Goal: Task Accomplishment & Management: Manage account settings

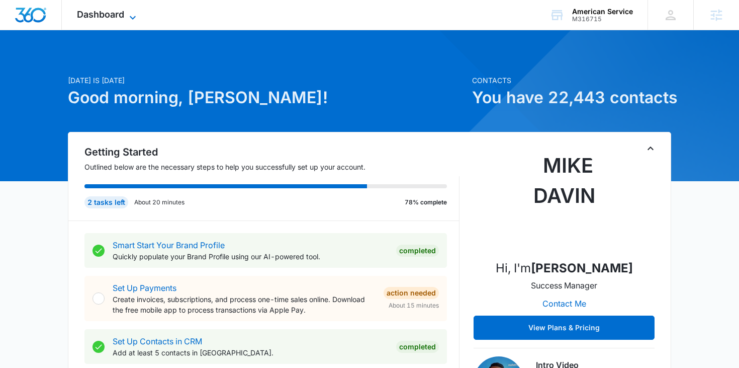
click at [130, 14] on icon at bounding box center [133, 18] width 12 height 12
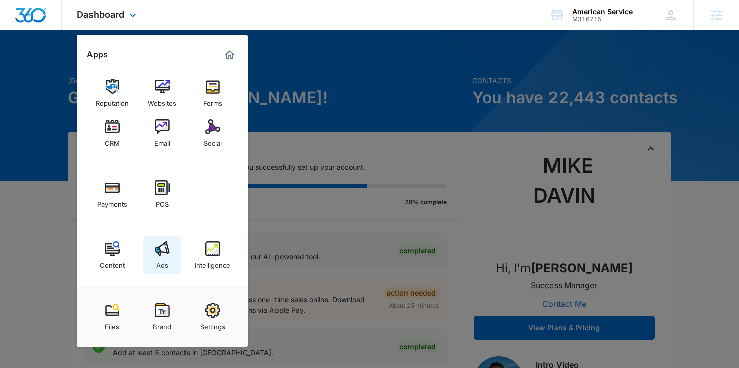
click at [163, 256] on div "Ads" at bounding box center [162, 262] width 12 height 13
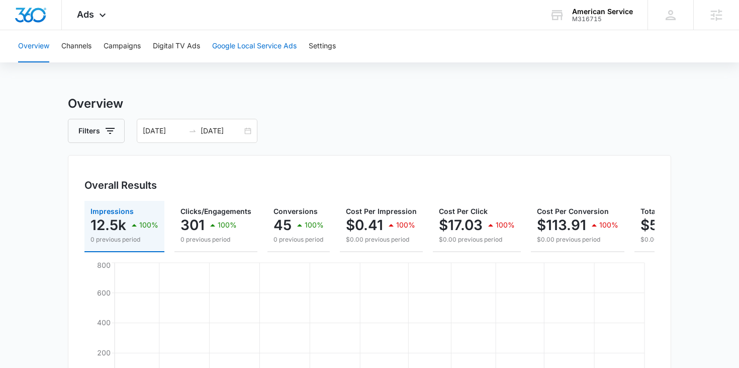
click at [255, 50] on button "Google Local Service Ads" at bounding box center [254, 46] width 84 height 32
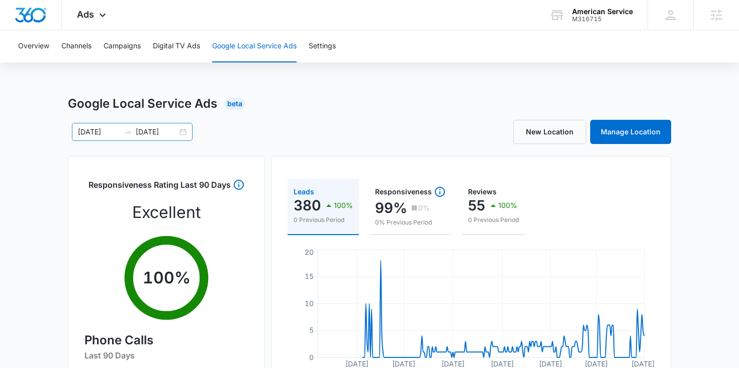
click at [184, 132] on div "01/01/2025 10/13/2025" at bounding box center [132, 132] width 121 height 18
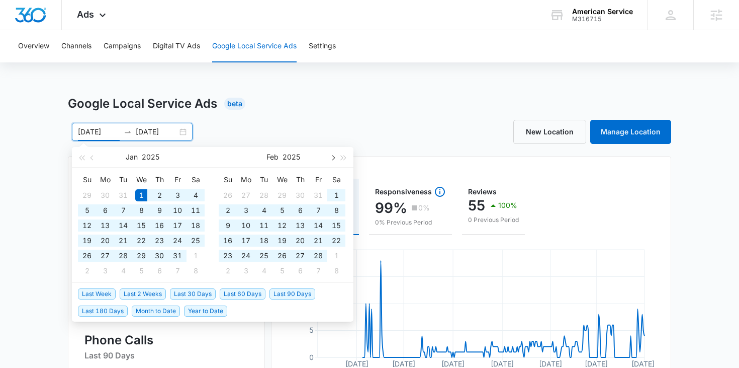
click at [329, 157] on button "button" at bounding box center [332, 157] width 11 height 20
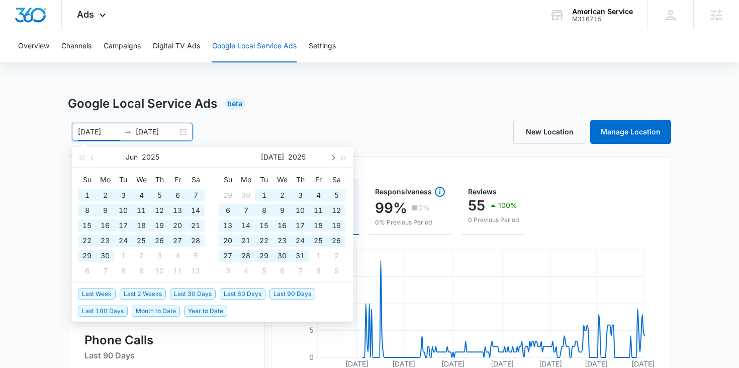
click at [329, 157] on button "button" at bounding box center [332, 157] width 11 height 20
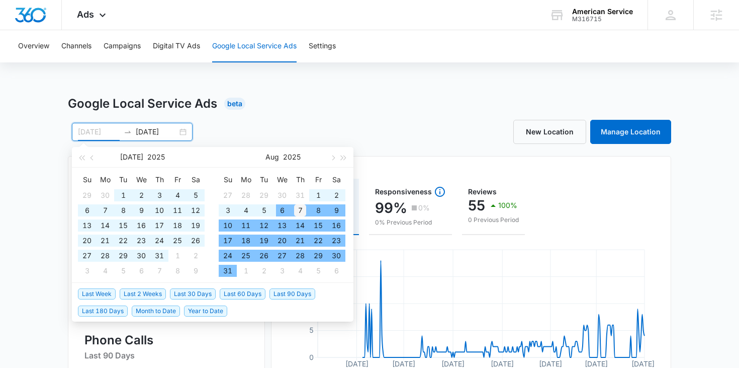
type input "08/07/2025"
click at [300, 210] on div "7" at bounding box center [300, 210] width 12 height 12
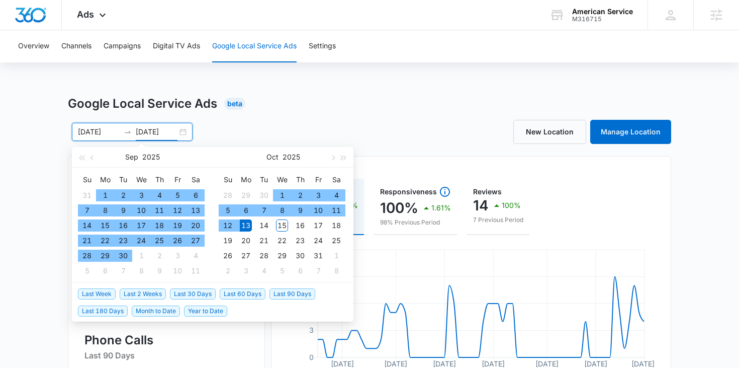
type input "10/13/2025"
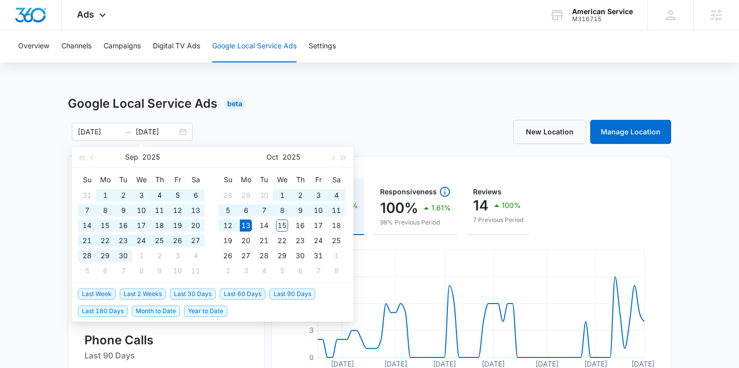
click at [357, 112] on div "Google Local Service Ads Beta" at bounding box center [369, 104] width 603 height 18
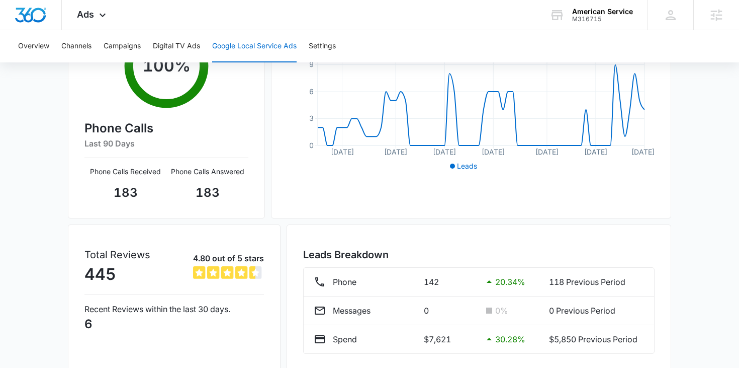
scroll to position [250, 0]
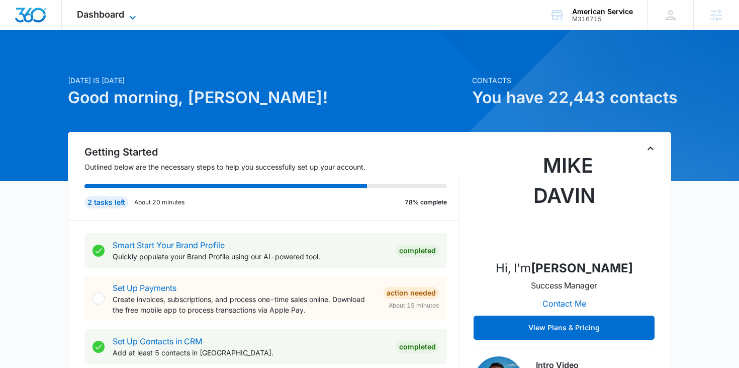
click at [124, 11] on span "Dashboard" at bounding box center [100, 14] width 47 height 11
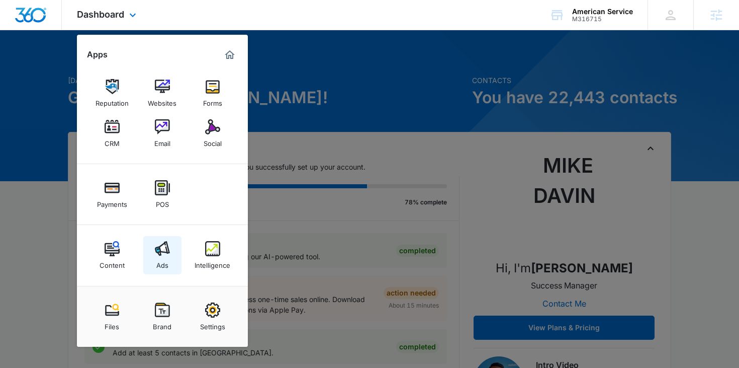
click at [157, 258] on div "Ads" at bounding box center [162, 262] width 12 height 13
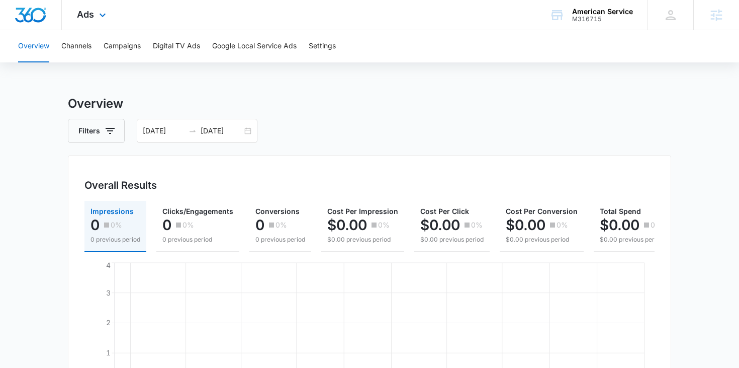
click at [111, 12] on div "Ads Apps Reputation Websites Forms CRM Email Social Payments POS Content Ads In…" at bounding box center [93, 15] width 62 height 30
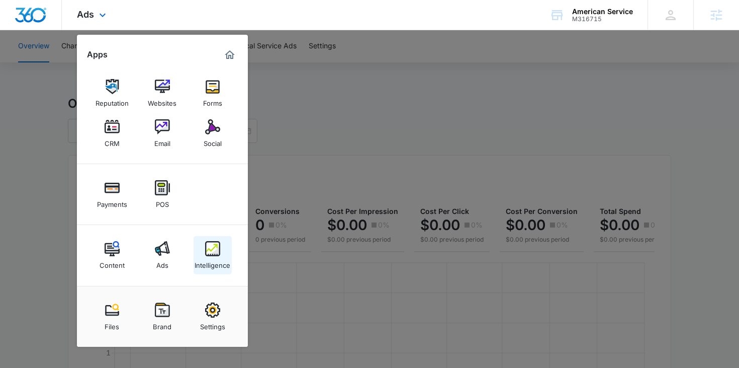
click at [207, 259] on div "Intelligence" at bounding box center [213, 262] width 36 height 13
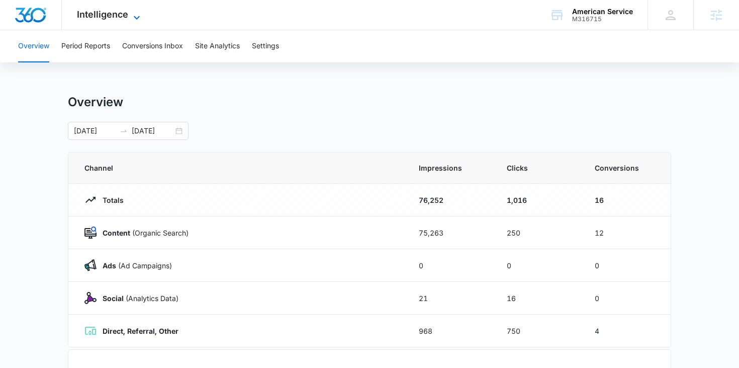
click at [119, 11] on span "Intelligence" at bounding box center [102, 14] width 51 height 11
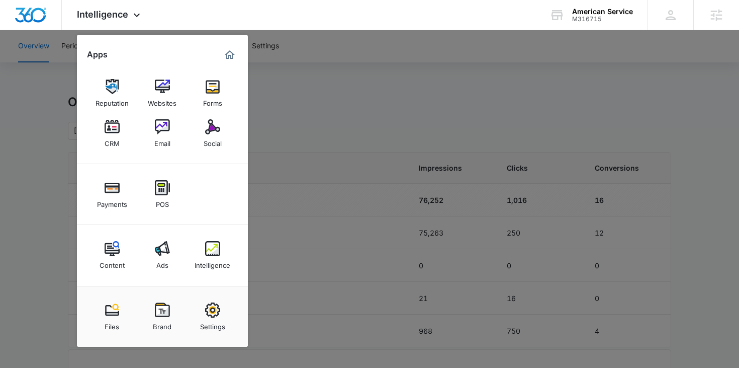
click at [352, 107] on div at bounding box center [369, 184] width 739 height 368
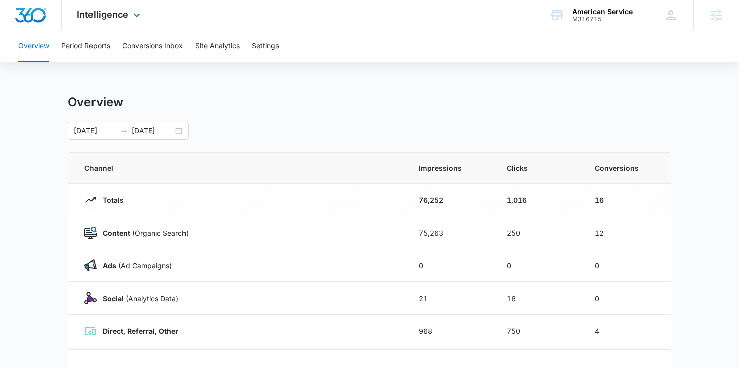
click at [123, 24] on div "Intelligence Apps Reputation Websites Forms CRM Email Social Payments POS Conte…" at bounding box center [110, 15] width 96 height 30
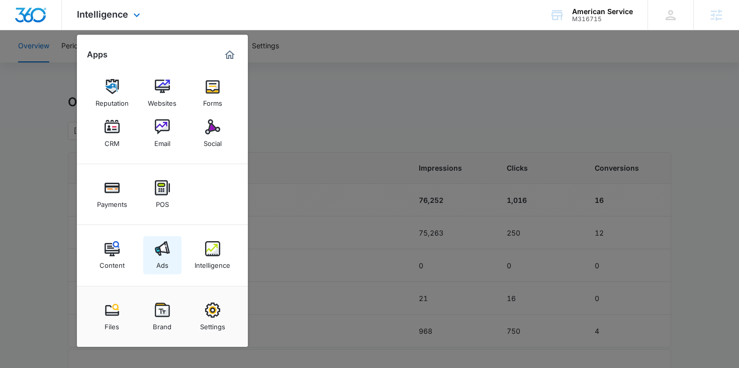
click at [163, 246] on img at bounding box center [162, 248] width 15 height 15
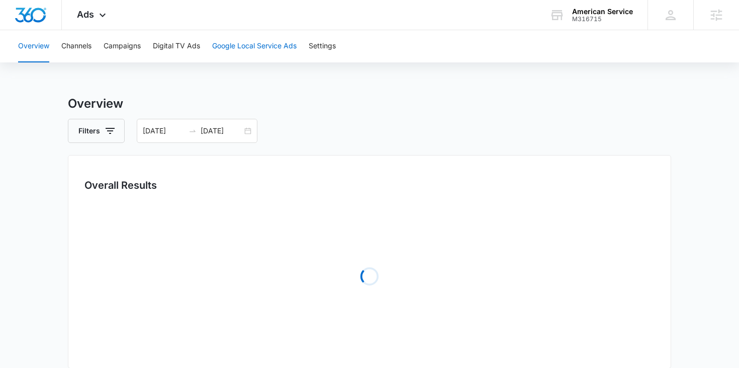
click at [243, 43] on button "Google Local Service Ads" at bounding box center [254, 46] width 84 height 32
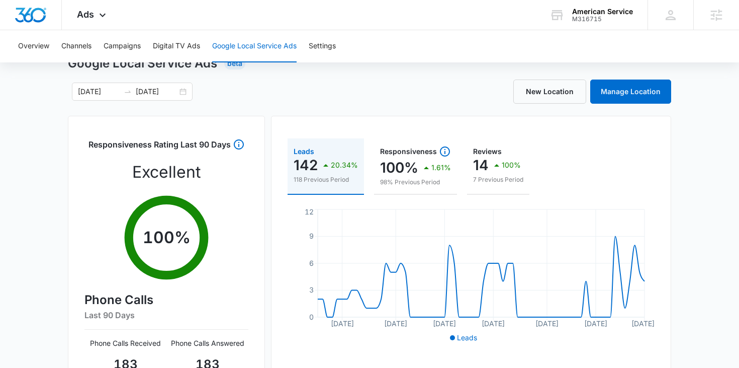
scroll to position [250, 0]
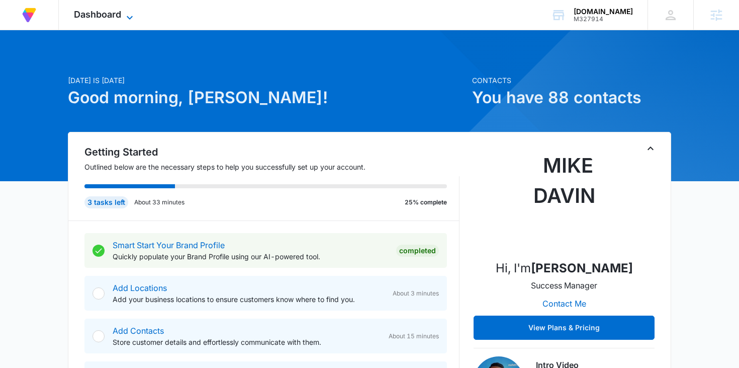
click at [118, 13] on span "Dashboard" at bounding box center [97, 14] width 47 height 11
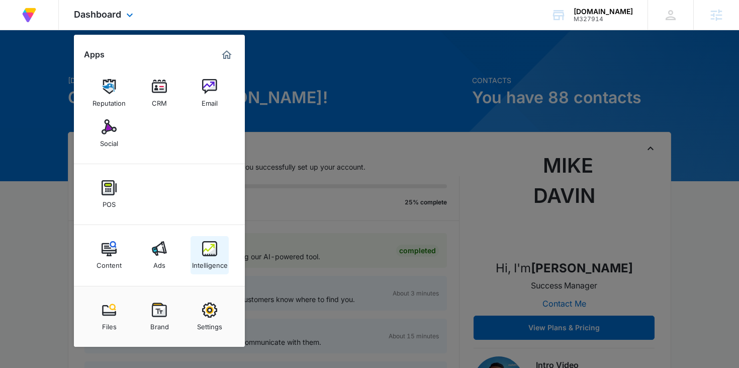
click at [206, 256] on div "Intelligence" at bounding box center [210, 262] width 36 height 13
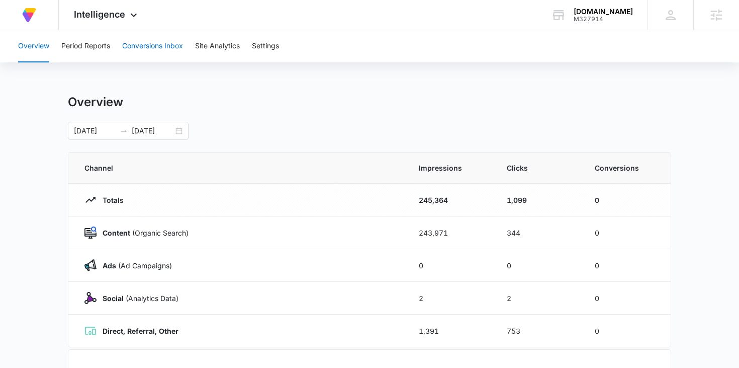
click at [163, 49] on button "Conversions Inbox" at bounding box center [152, 46] width 61 height 32
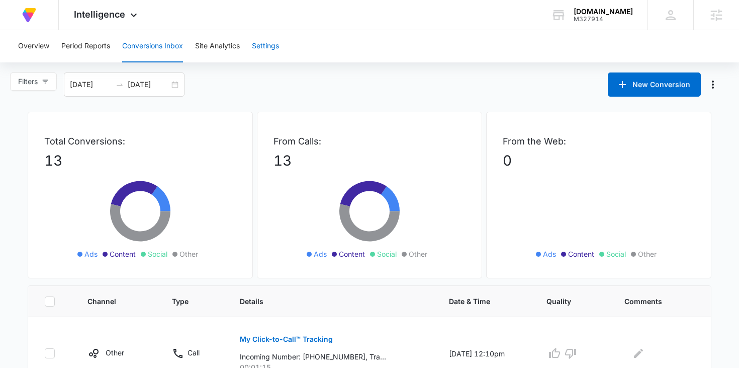
click at [271, 42] on button "Settings" at bounding box center [265, 46] width 27 height 32
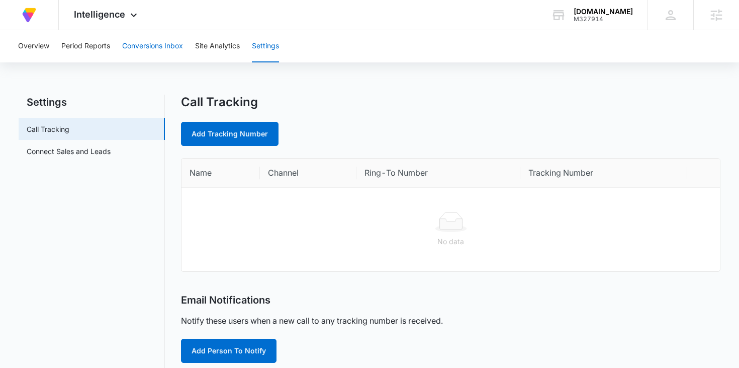
click at [162, 51] on button "Conversions Inbox" at bounding box center [152, 46] width 61 height 32
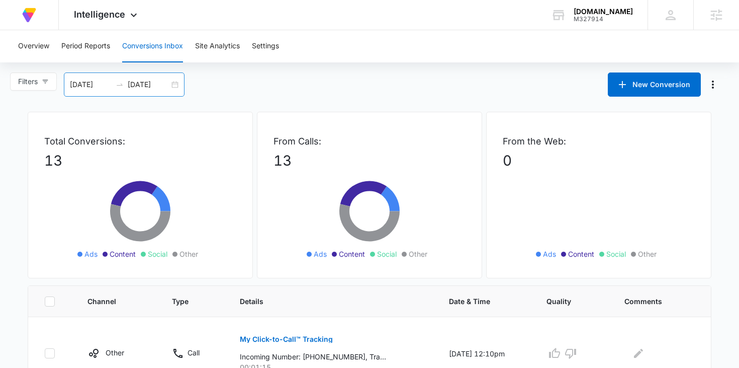
click at [177, 82] on div "09/15/2025 10/15/2025" at bounding box center [124, 84] width 121 height 24
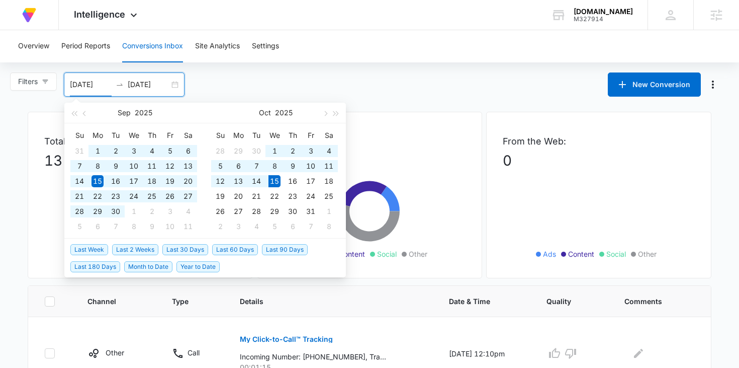
type input "09/15/2025"
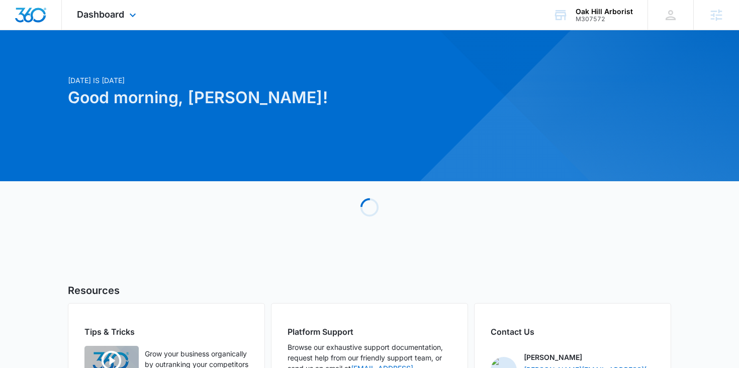
click at [130, 22] on div "Dashboard Apps Reputation Websites Forms CRM Email Social Payments POS Content …" at bounding box center [108, 15] width 92 height 30
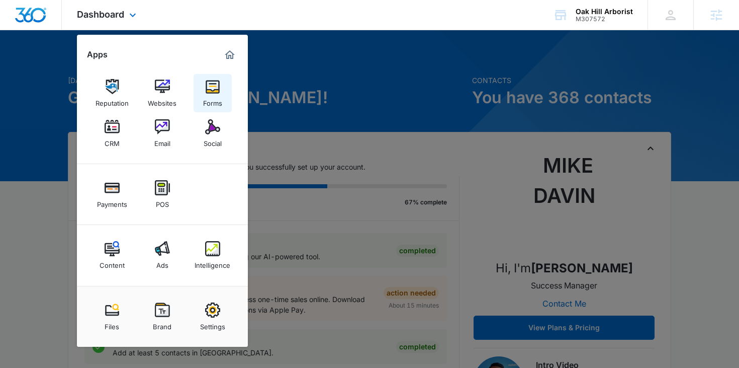
click at [216, 105] on div "Forms" at bounding box center [212, 100] width 19 height 13
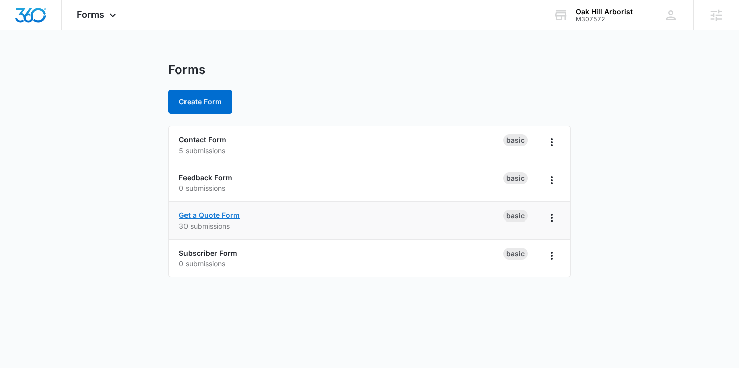
click at [206, 215] on link "Get a Quote Form" at bounding box center [209, 215] width 61 height 9
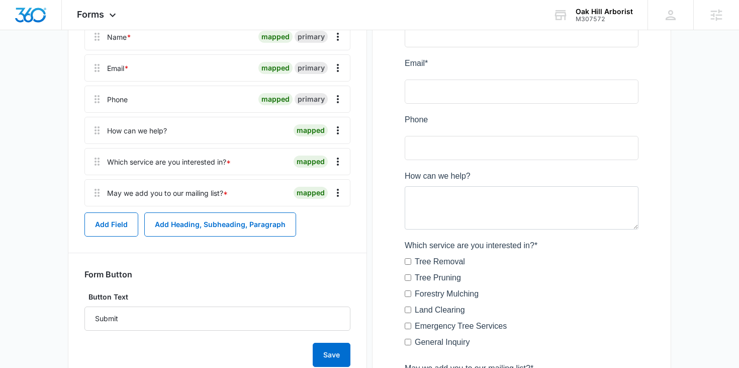
scroll to position [185, 0]
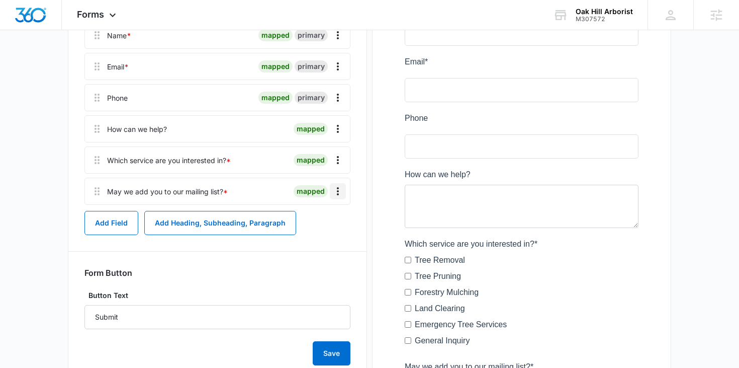
click at [335, 191] on icon "Overflow Menu" at bounding box center [338, 191] width 12 height 12
click at [319, 231] on div "Delete" at bounding box center [310, 234] width 21 height 7
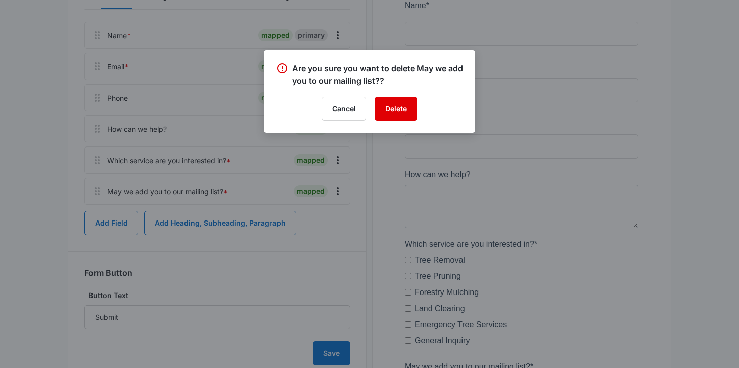
click at [404, 112] on button "Delete" at bounding box center [396, 109] width 43 height 24
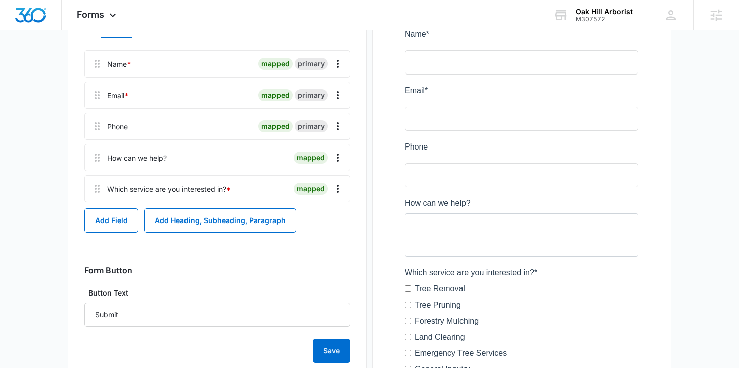
scroll to position [156, 0]
click at [337, 125] on icon "Overflow Menu" at bounding box center [338, 127] width 12 height 12
click at [315, 151] on button "Edit" at bounding box center [316, 154] width 57 height 15
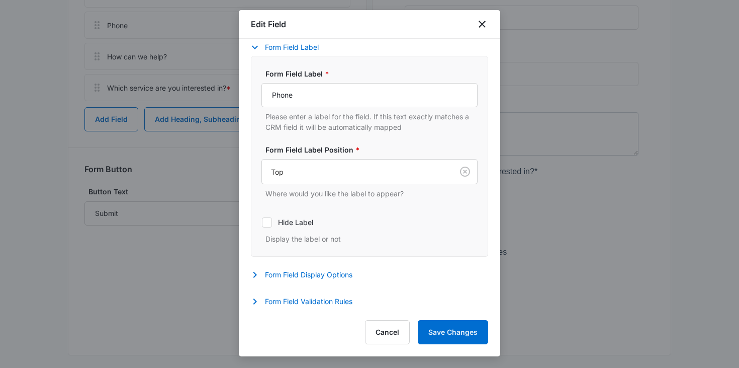
scroll to position [260, 0]
click at [294, 298] on button "Form Field Validation Rules" at bounding box center [307, 301] width 112 height 12
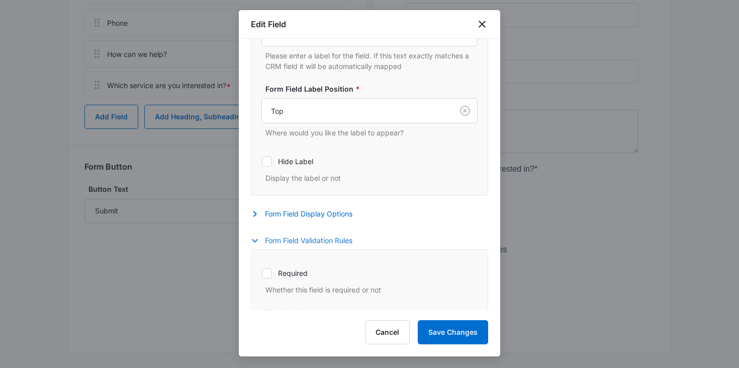
scroll to position [188, 0]
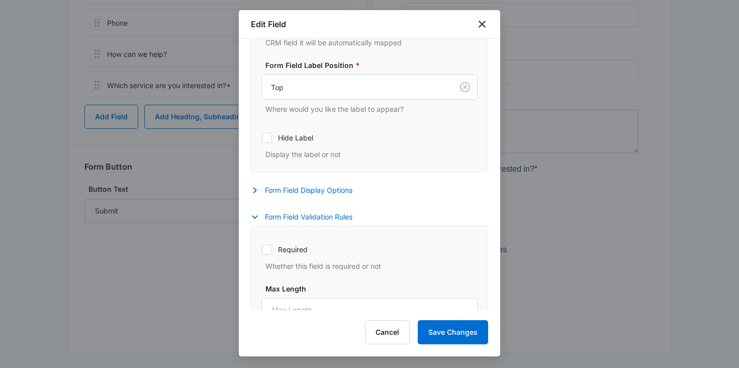
click at [271, 248] on icon at bounding box center [266, 249] width 9 height 9
click at [262, 249] on input "Required" at bounding box center [261, 249] width 1 height 1
checkbox input "true"
click at [436, 334] on button "Save Changes" at bounding box center [453, 332] width 70 height 24
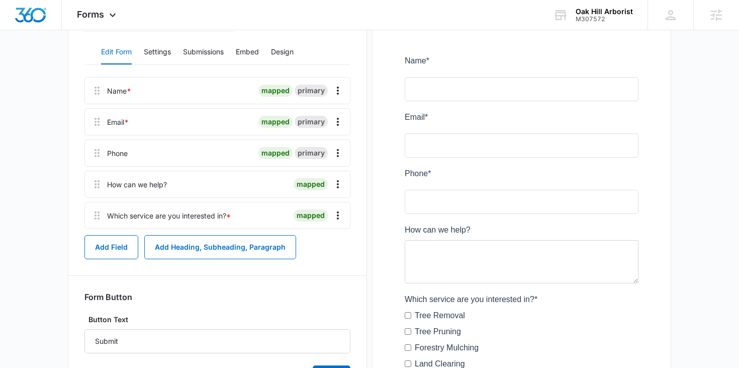
scroll to position [129, 0]
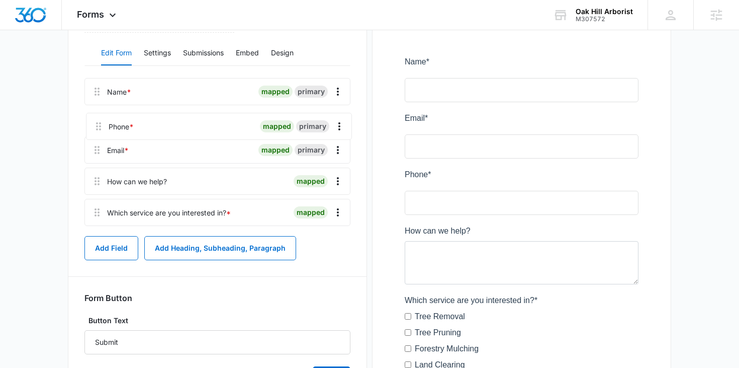
drag, startPoint x: 98, startPoint y: 156, endPoint x: 99, endPoint y: 122, distance: 34.7
click at [99, 122] on div "Name * mapped primary Email * mapped primary Phone * mapped primary How can we …" at bounding box center [217, 154] width 266 height 152
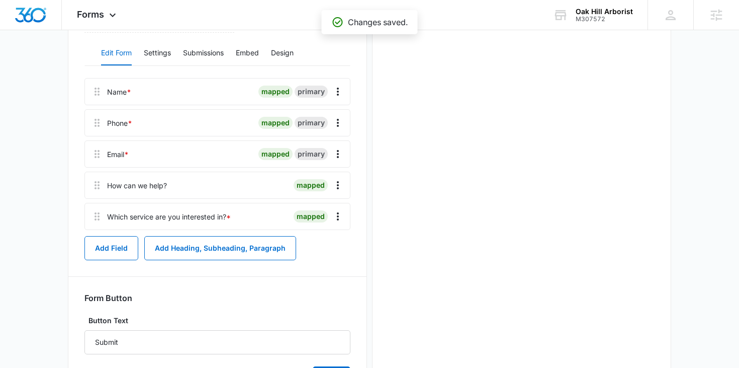
scroll to position [0, 0]
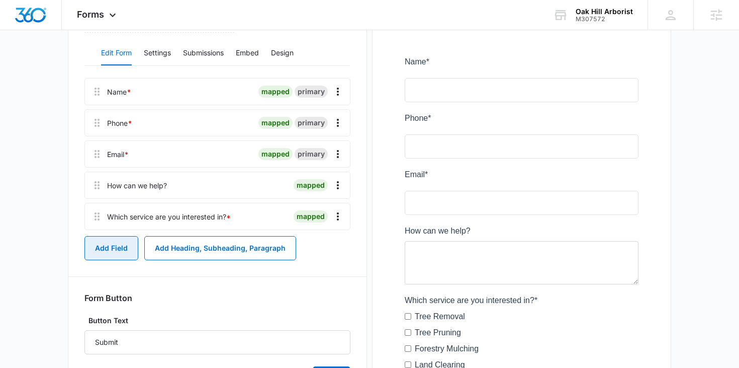
click at [119, 246] on button "Add Field" at bounding box center [111, 248] width 54 height 24
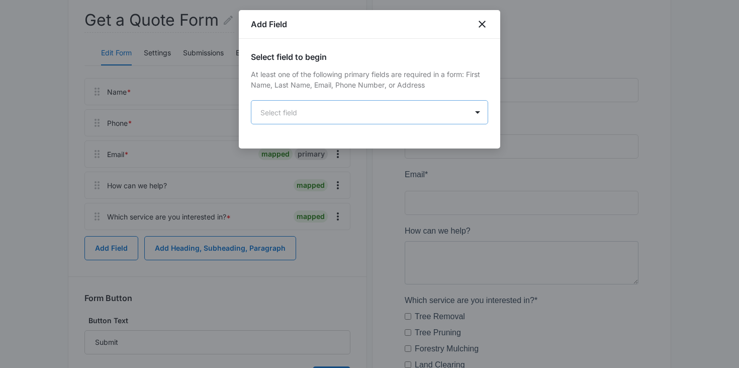
click at [355, 117] on body "Forms Apps Reputation Websites Forms CRM Email Social Payments POS Content Ads …" at bounding box center [369, 187] width 739 height 633
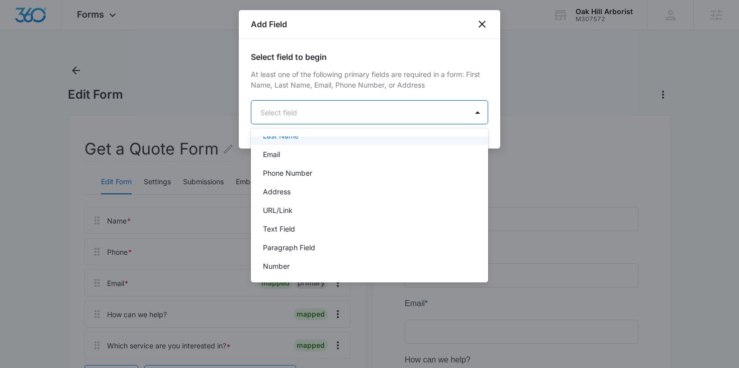
scroll to position [63, 0]
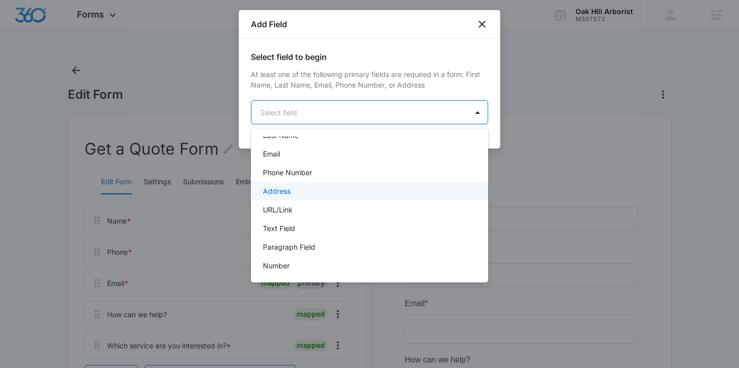
click at [330, 194] on div "Address" at bounding box center [368, 191] width 211 height 11
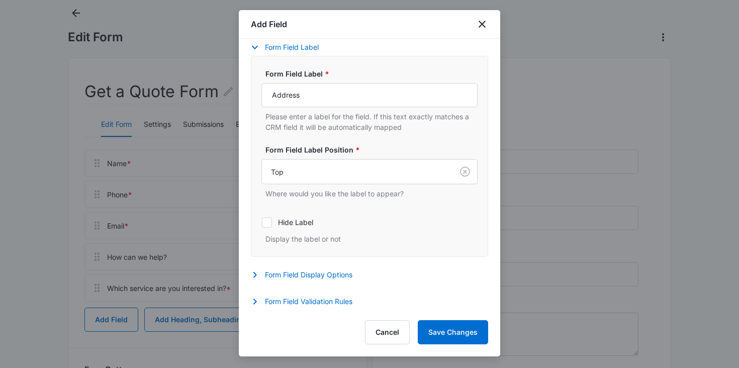
scroll to position [74, 0]
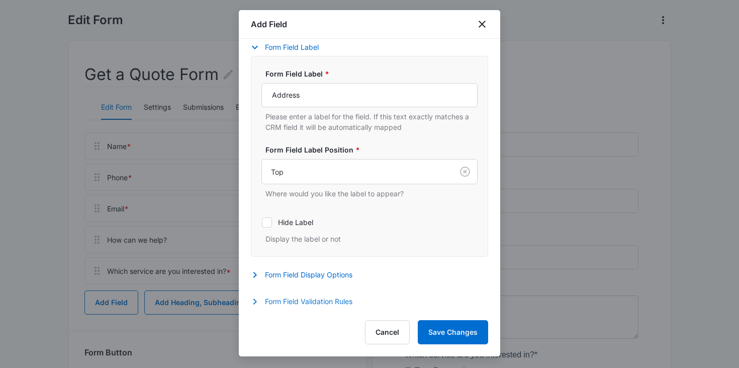
click at [326, 303] on button "Form Field Validation Rules" at bounding box center [307, 301] width 112 height 12
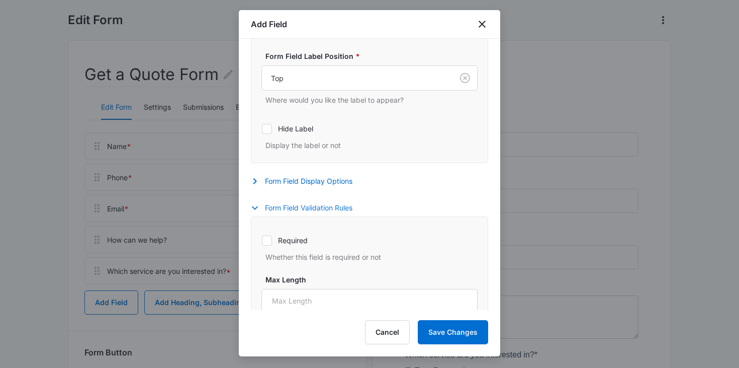
scroll to position [325, 0]
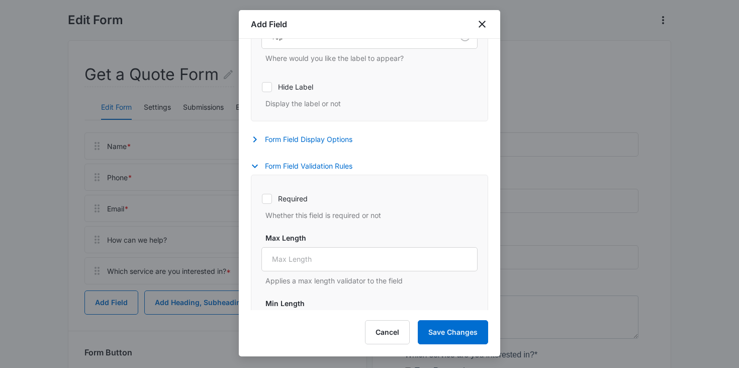
click at [286, 203] on label "Required" at bounding box center [369, 198] width 216 height 11
click at [262, 199] on input "Required" at bounding box center [261, 198] width 1 height 1
checkbox input "true"
click at [441, 337] on button "Save Changes" at bounding box center [453, 332] width 70 height 24
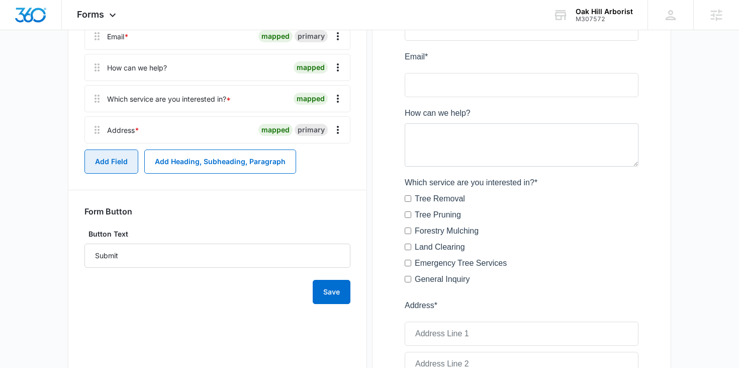
scroll to position [238, 0]
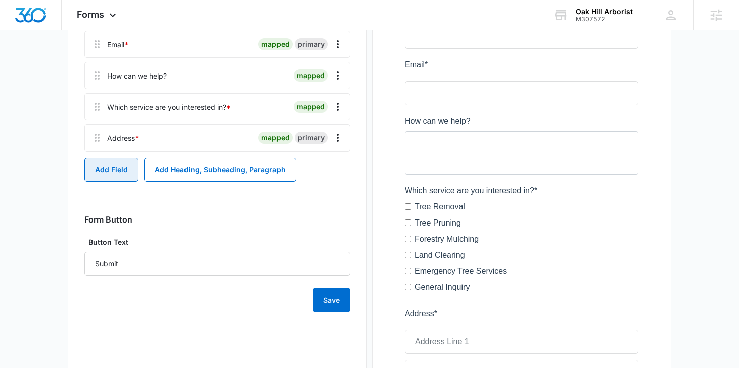
click at [100, 172] on button "Add Field" at bounding box center [111, 169] width 54 height 24
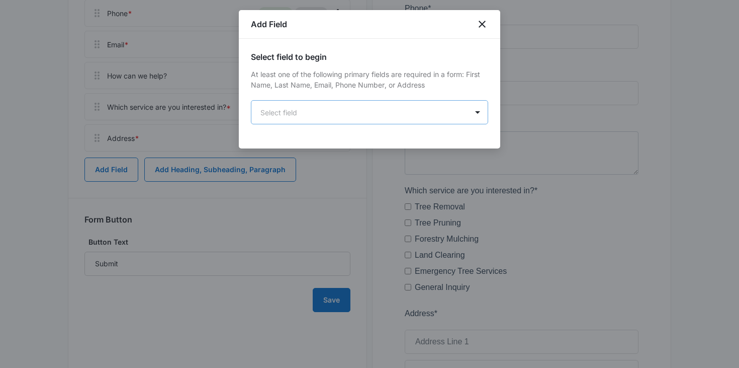
scroll to position [0, 0]
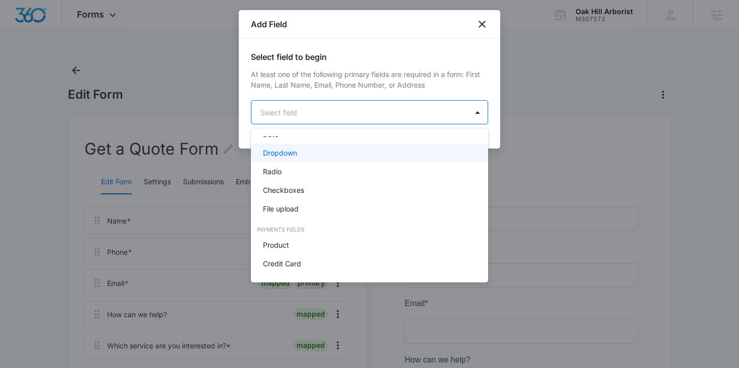
scroll to position [232, 0]
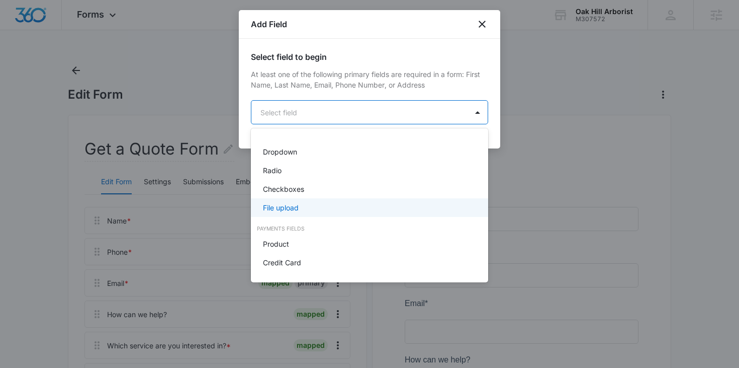
click at [319, 204] on div "File upload" at bounding box center [368, 207] width 211 height 11
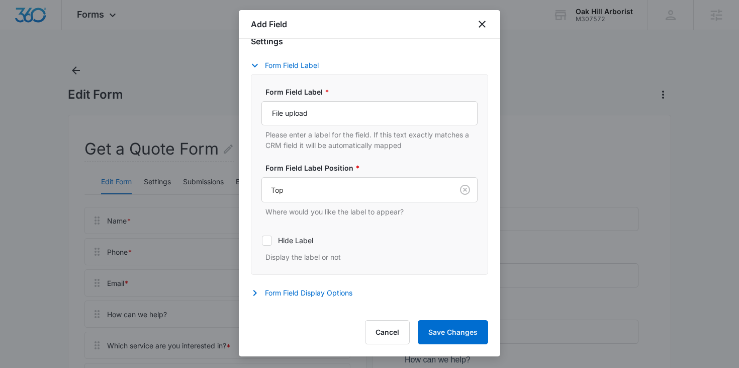
scroll to position [0, 0]
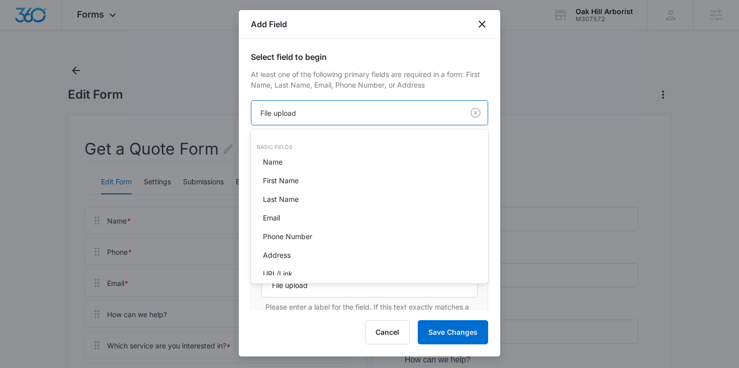
click at [327, 113] on div at bounding box center [369, 184] width 739 height 368
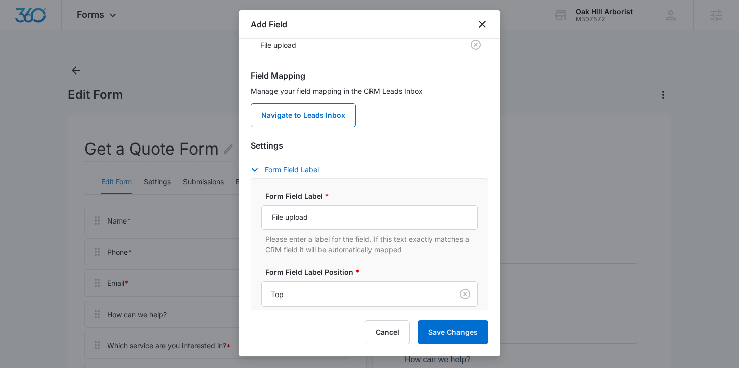
scroll to position [101, 0]
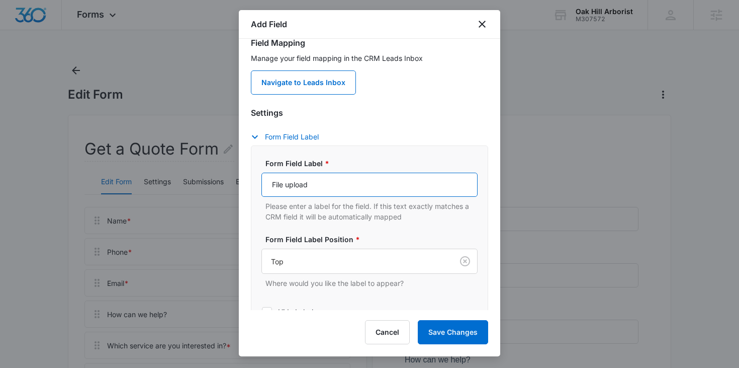
click at [325, 188] on input "File upload" at bounding box center [369, 184] width 216 height 24
type input "P"
type input "A"
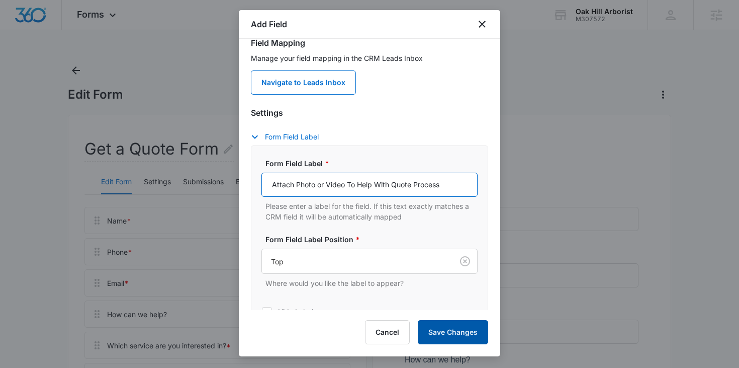
type input "Attach Photo or Video To Help With Quote Process"
click at [450, 328] on button "Save Changes" at bounding box center [453, 332] width 70 height 24
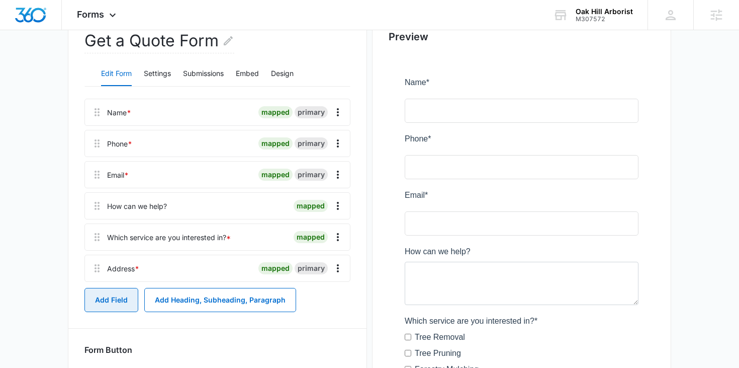
scroll to position [104, 0]
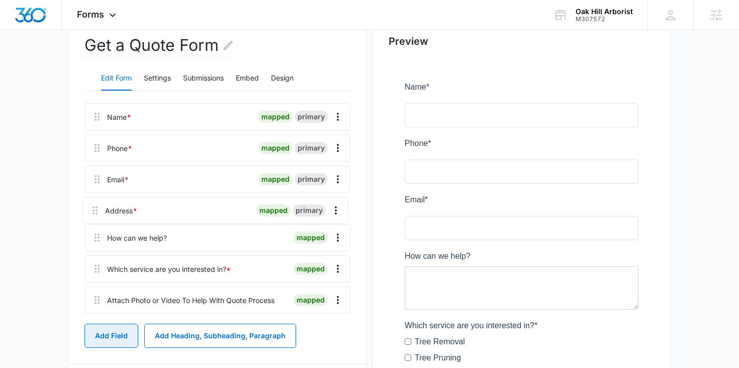
drag, startPoint x: 97, startPoint y: 275, endPoint x: 95, endPoint y: 204, distance: 71.4
click at [95, 204] on div "Name * mapped primary Phone * mapped primary Email * mapped primary How can we …" at bounding box center [217, 210] width 266 height 214
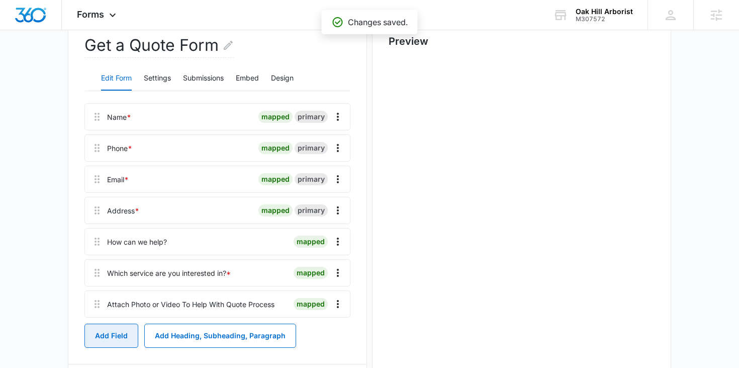
scroll to position [0, 0]
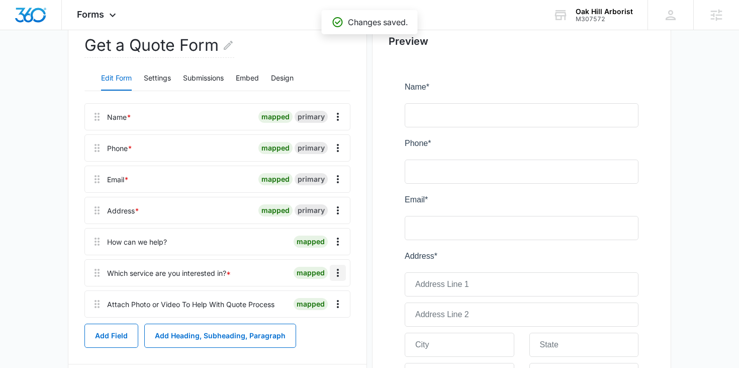
click at [337, 271] on icon "Overflow Menu" at bounding box center [338, 272] width 12 height 12
click at [311, 318] on div "Delete" at bounding box center [310, 315] width 21 height 7
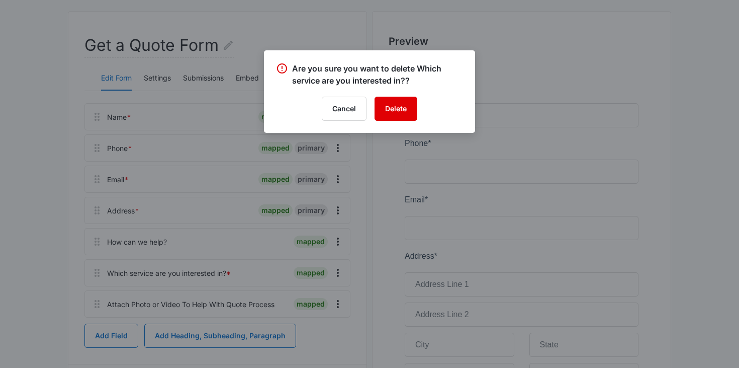
click at [394, 118] on button "Delete" at bounding box center [396, 109] width 43 height 24
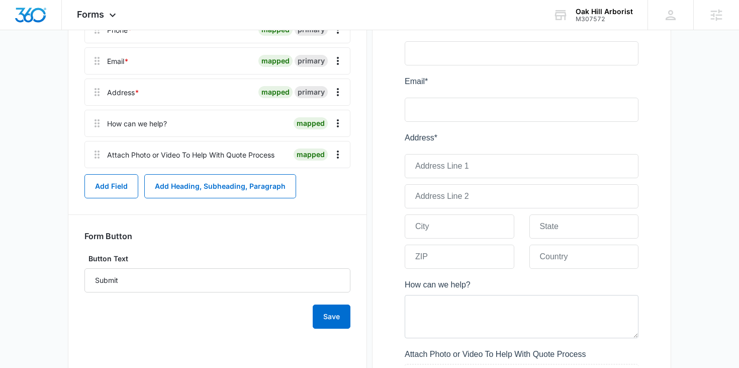
scroll to position [210, 0]
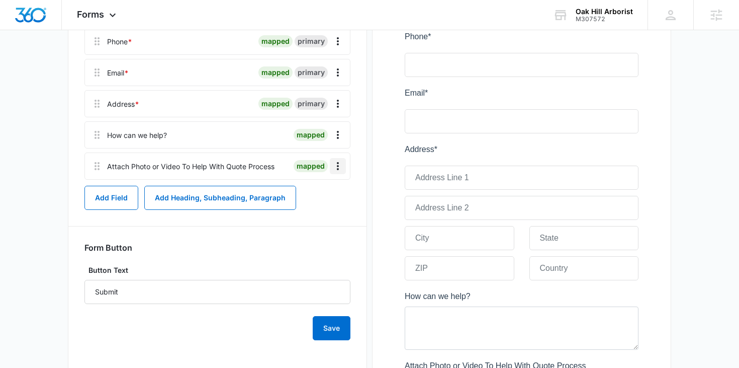
click at [340, 165] on icon "Overflow Menu" at bounding box center [338, 166] width 12 height 12
click at [307, 194] on div "Edit" at bounding box center [310, 194] width 21 height 7
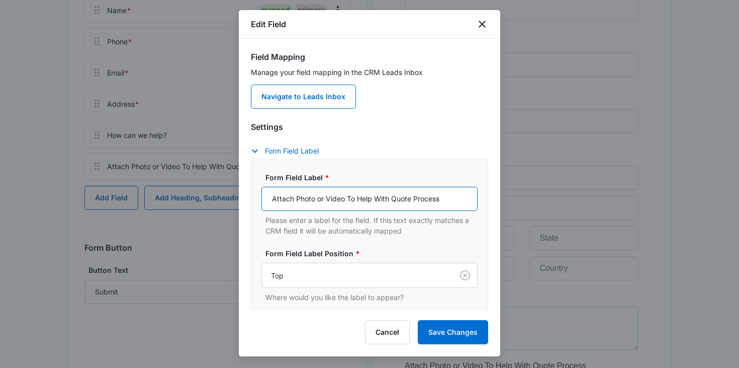
click at [273, 199] on input "Attach Photo or Video To Help With Quote Process" at bounding box center [369, 199] width 216 height 24
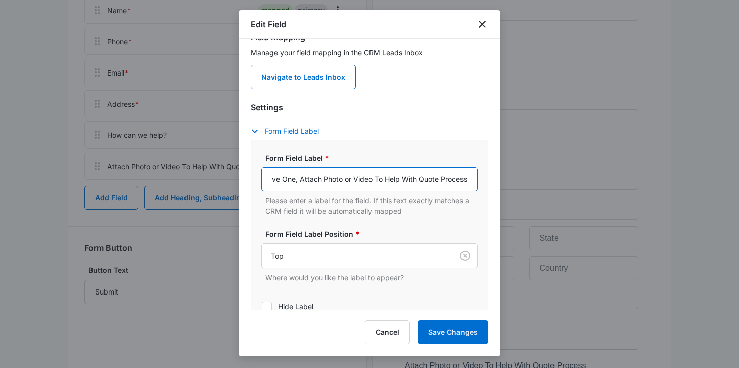
scroll to position [0, 32]
click at [374, 180] on input "IF You Have One, Attach Photo or Video To Help With Quote Process" at bounding box center [369, 179] width 216 height 24
type input "IF You Have One, Attach Photo or Video of Area You Need Help With To Help With …"
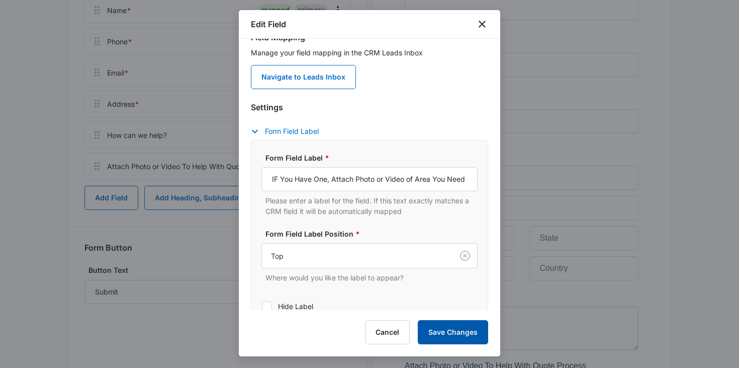
click at [434, 329] on button "Save Changes" at bounding box center [453, 332] width 70 height 24
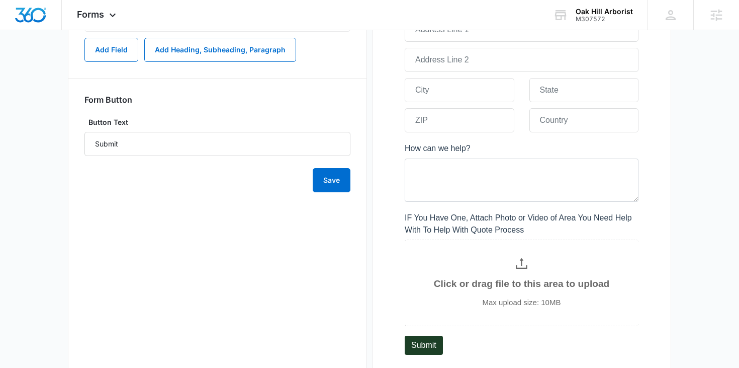
scroll to position [413, 0]
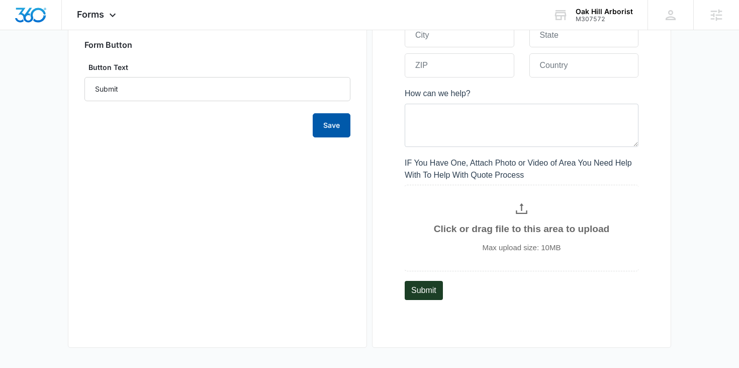
click at [320, 131] on button "Save" at bounding box center [332, 125] width 38 height 24
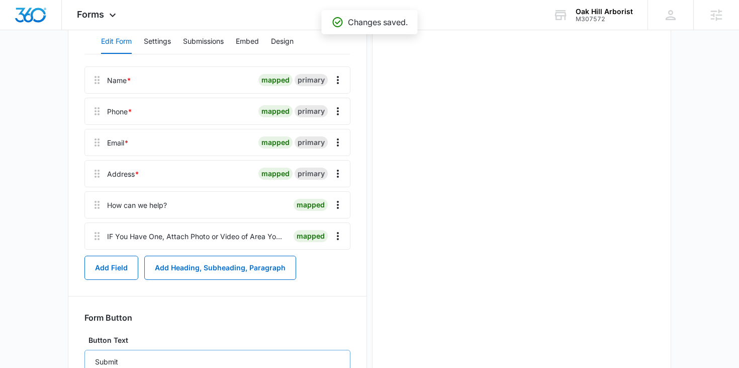
scroll to position [0, 0]
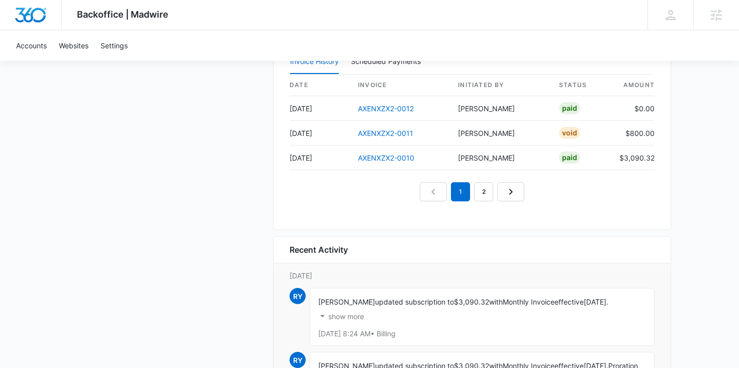
scroll to position [1146, 0]
click at [378, 156] on link "AXENXZX2-0010" at bounding box center [386, 158] width 56 height 9
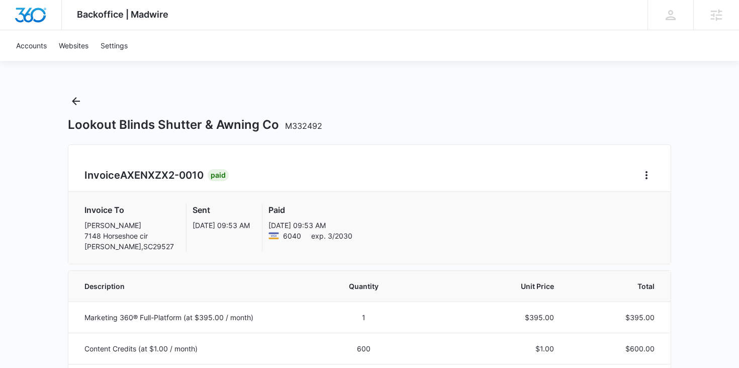
click at [74, 99] on icon "Back" at bounding box center [76, 101] width 8 height 8
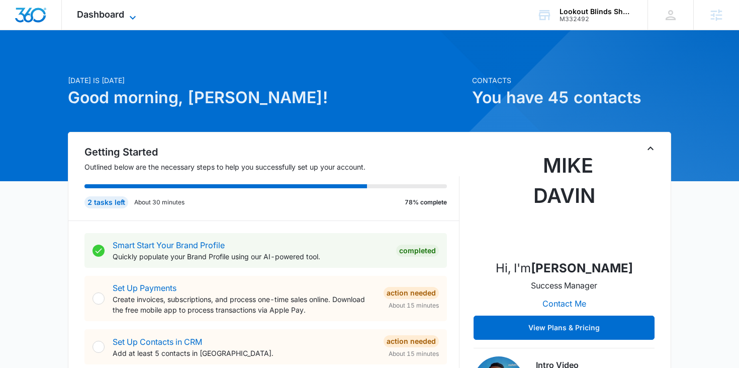
click at [118, 11] on span "Dashboard" at bounding box center [100, 14] width 47 height 11
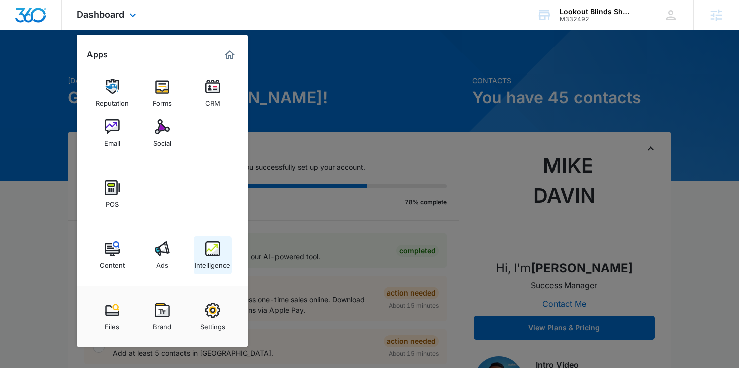
click at [221, 247] on link "Intelligence" at bounding box center [213, 255] width 38 height 38
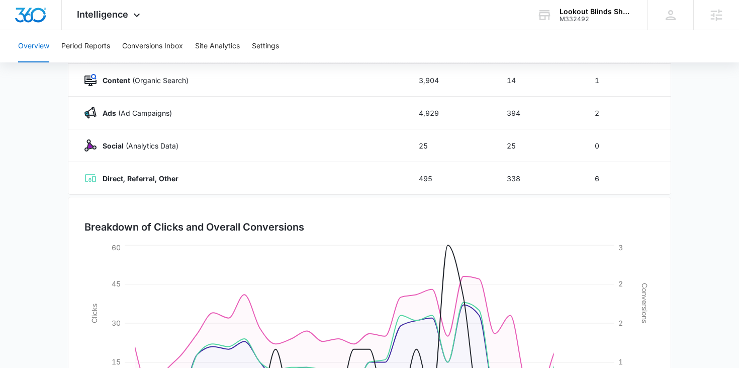
scroll to position [156, 0]
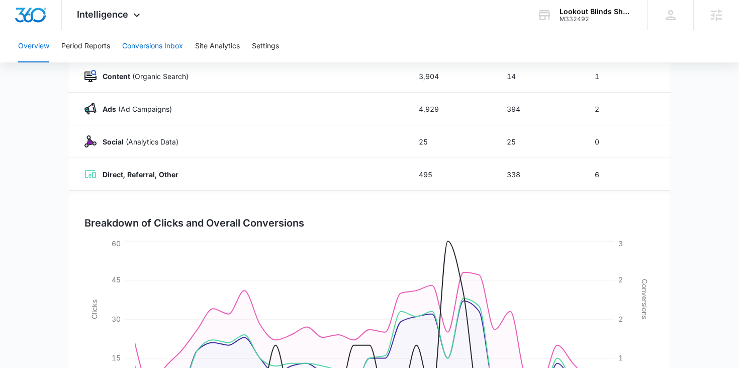
click at [156, 57] on button "Conversions Inbox" at bounding box center [152, 46] width 61 height 32
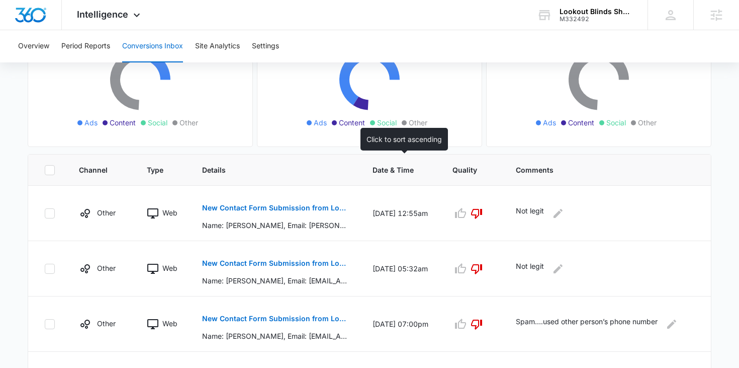
scroll to position [132, 0]
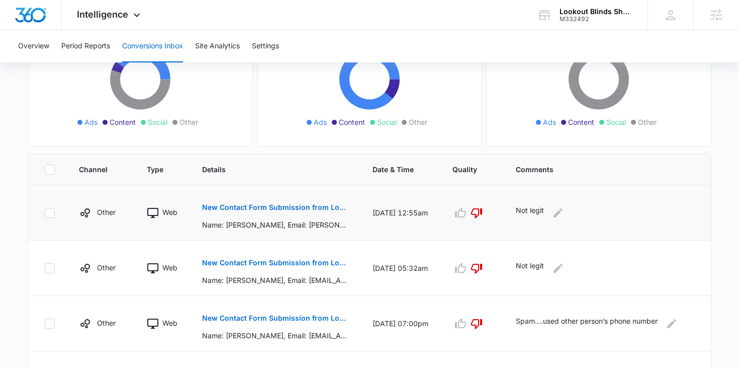
click at [266, 207] on p "New Contact Form Submission from Lookout Blinds" at bounding box center [275, 207] width 146 height 7
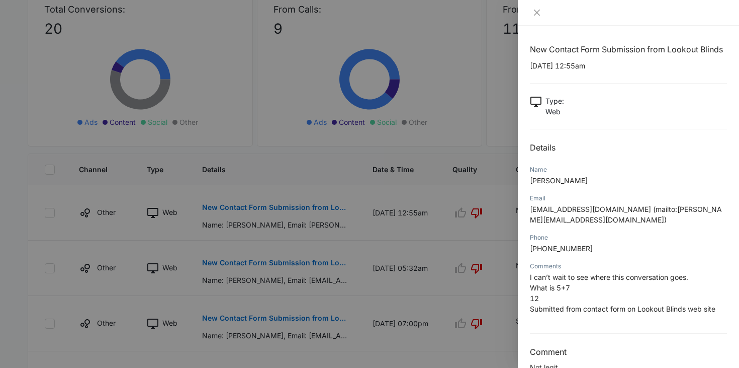
click at [393, 223] on div at bounding box center [369, 184] width 739 height 368
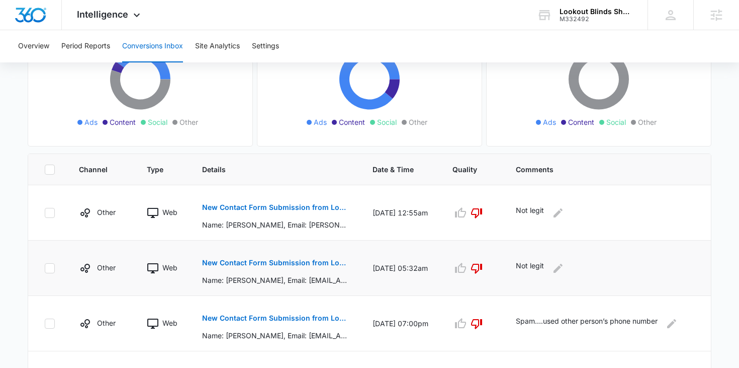
click at [297, 260] on p "New Contact Form Submission from Lookout Blinds" at bounding box center [275, 262] width 146 height 7
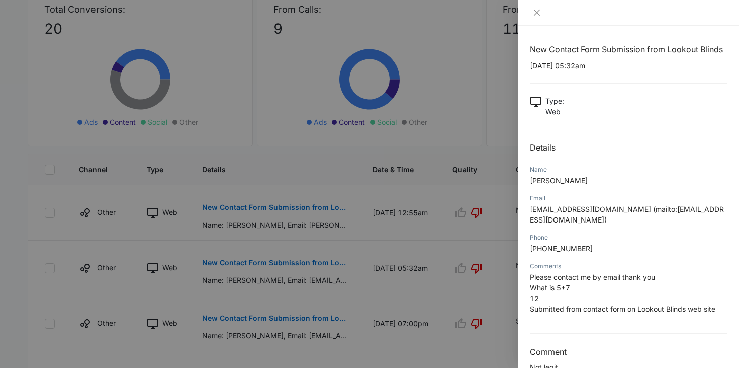
scroll to position [24, 0]
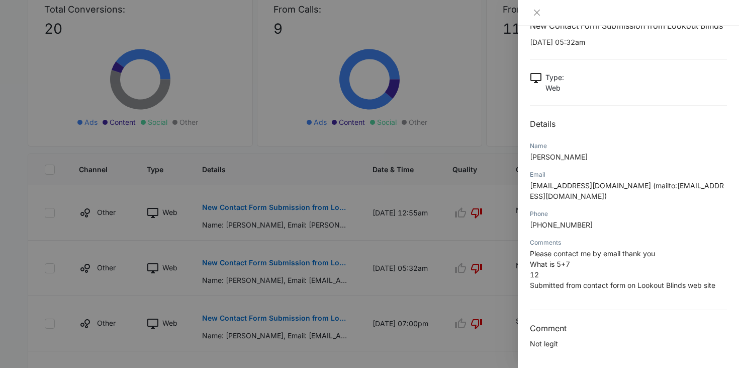
click at [403, 241] on div at bounding box center [369, 184] width 739 height 368
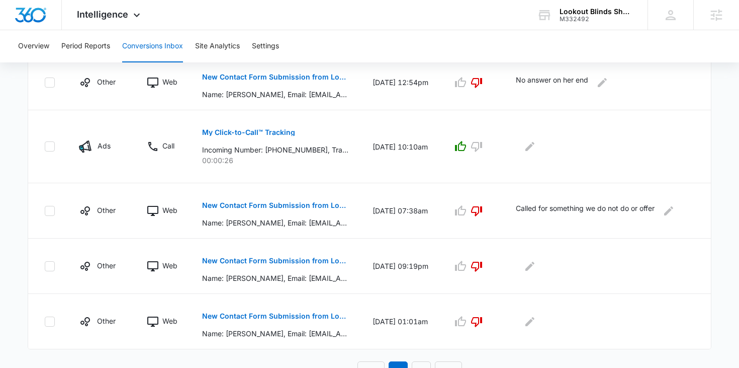
scroll to position [586, 0]
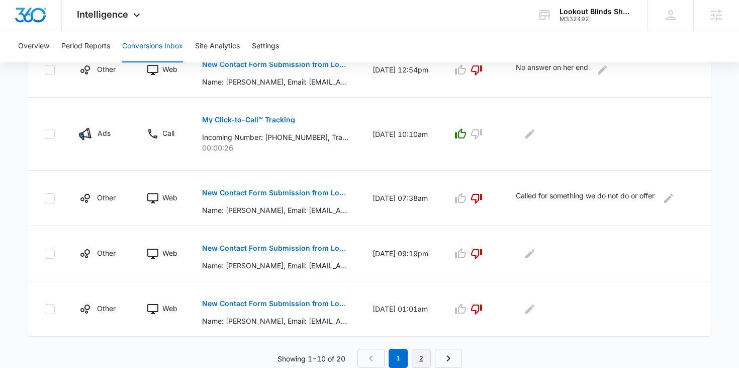
click at [420, 362] on link "2" at bounding box center [421, 357] width 19 height 19
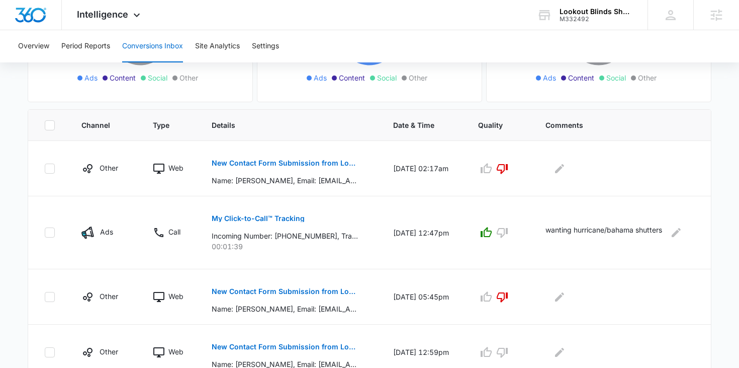
scroll to position [95, 0]
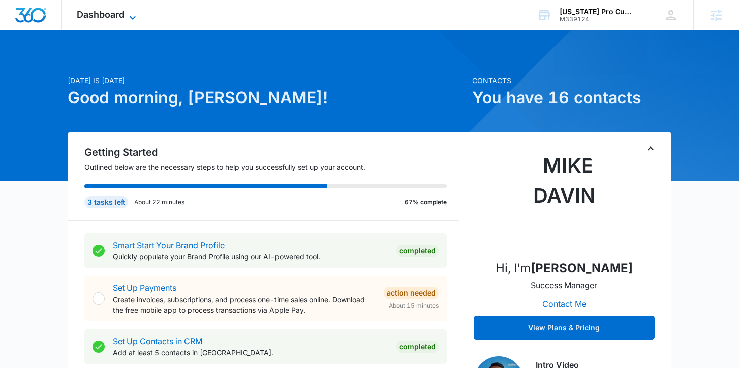
click at [115, 13] on span "Dashboard" at bounding box center [100, 14] width 47 height 11
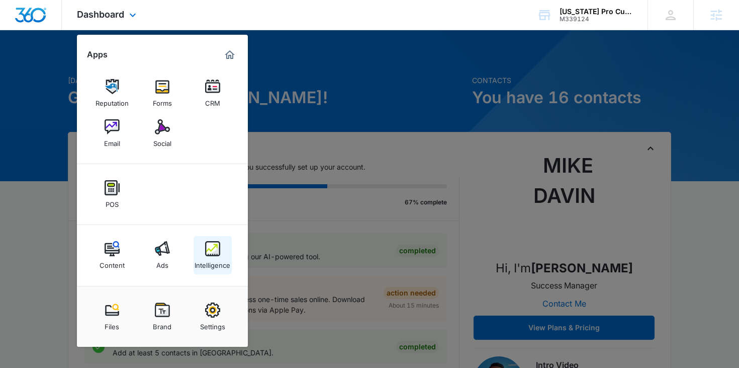
click at [213, 254] on img at bounding box center [212, 248] width 15 height 15
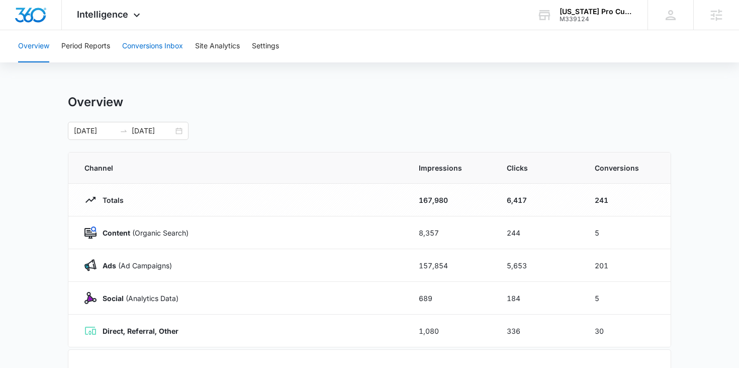
click at [159, 49] on button "Conversions Inbox" at bounding box center [152, 46] width 61 height 32
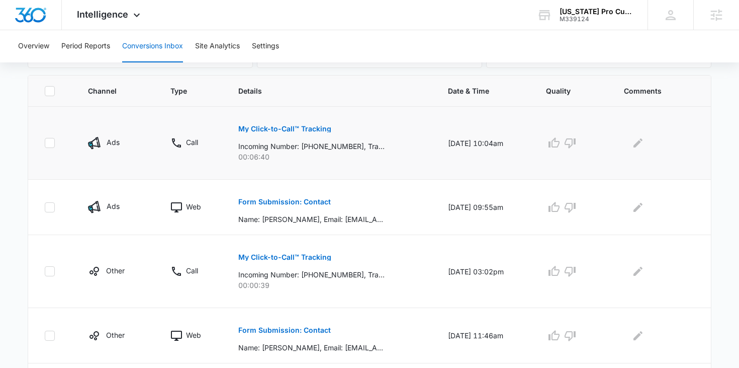
scroll to position [213, 0]
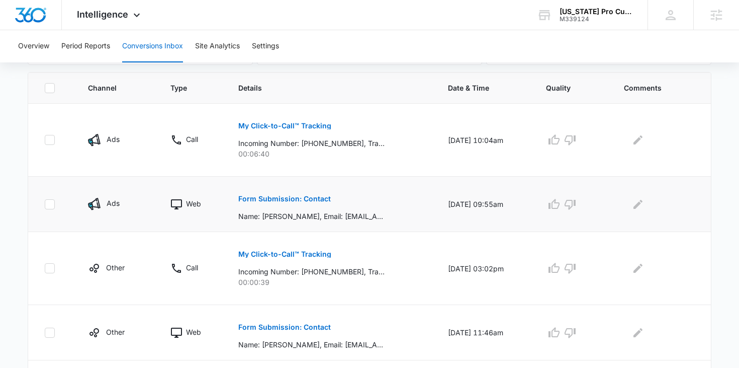
click at [273, 201] on p "Form Submission: Contact" at bounding box center [284, 198] width 93 height 7
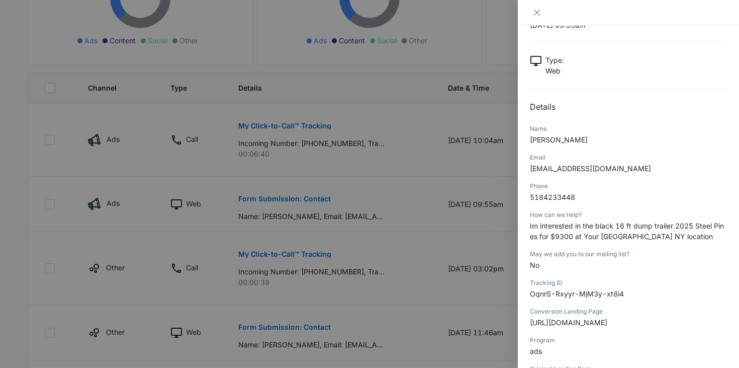
scroll to position [49, 0]
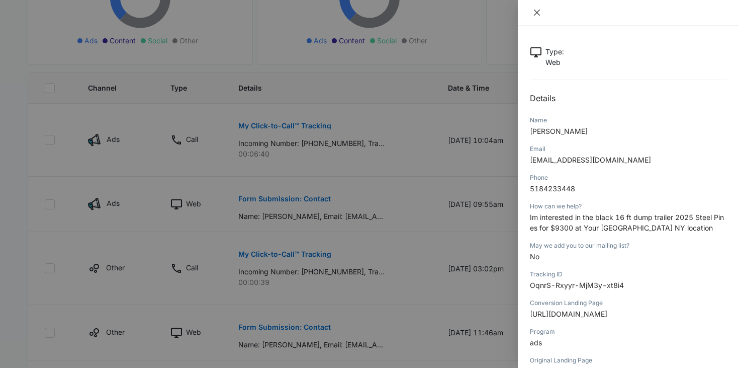
click at [537, 15] on icon "close" at bounding box center [537, 13] width 8 height 8
